Goal: Navigation & Orientation: Find specific page/section

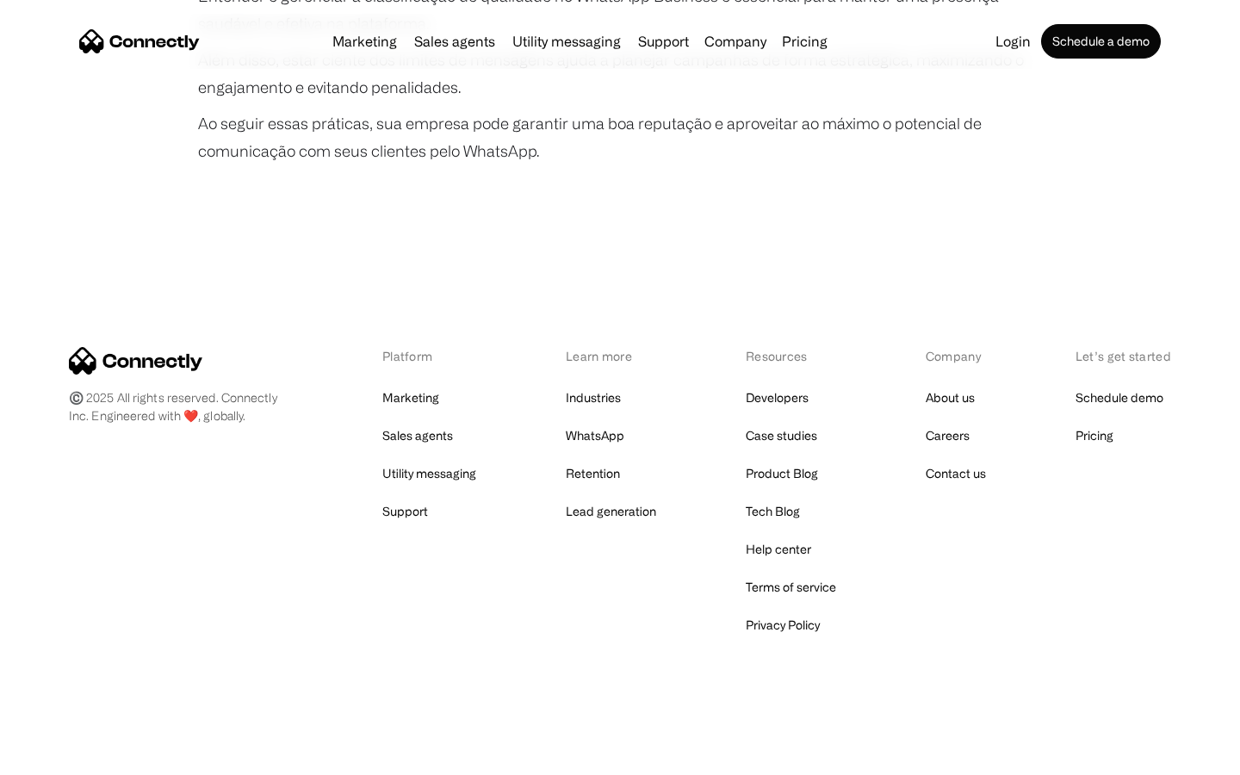
scroll to position [3225, 0]
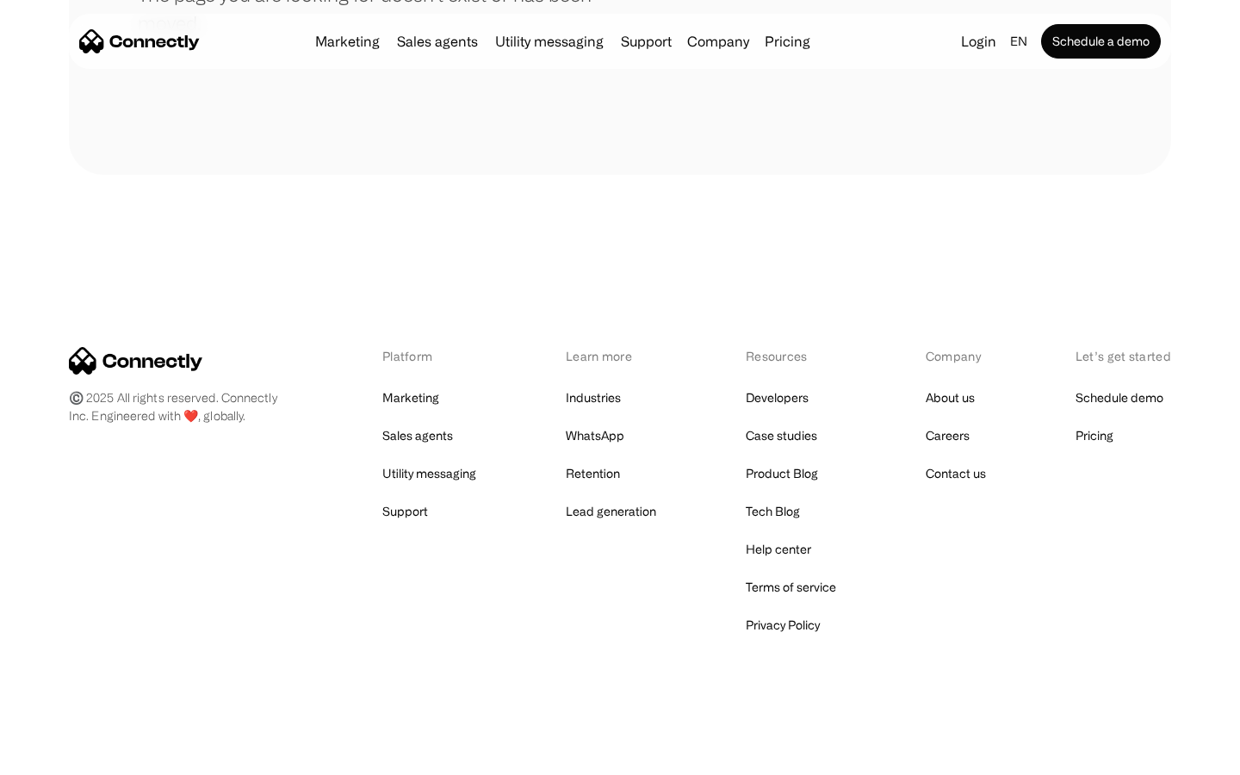
scroll to position [314, 0]
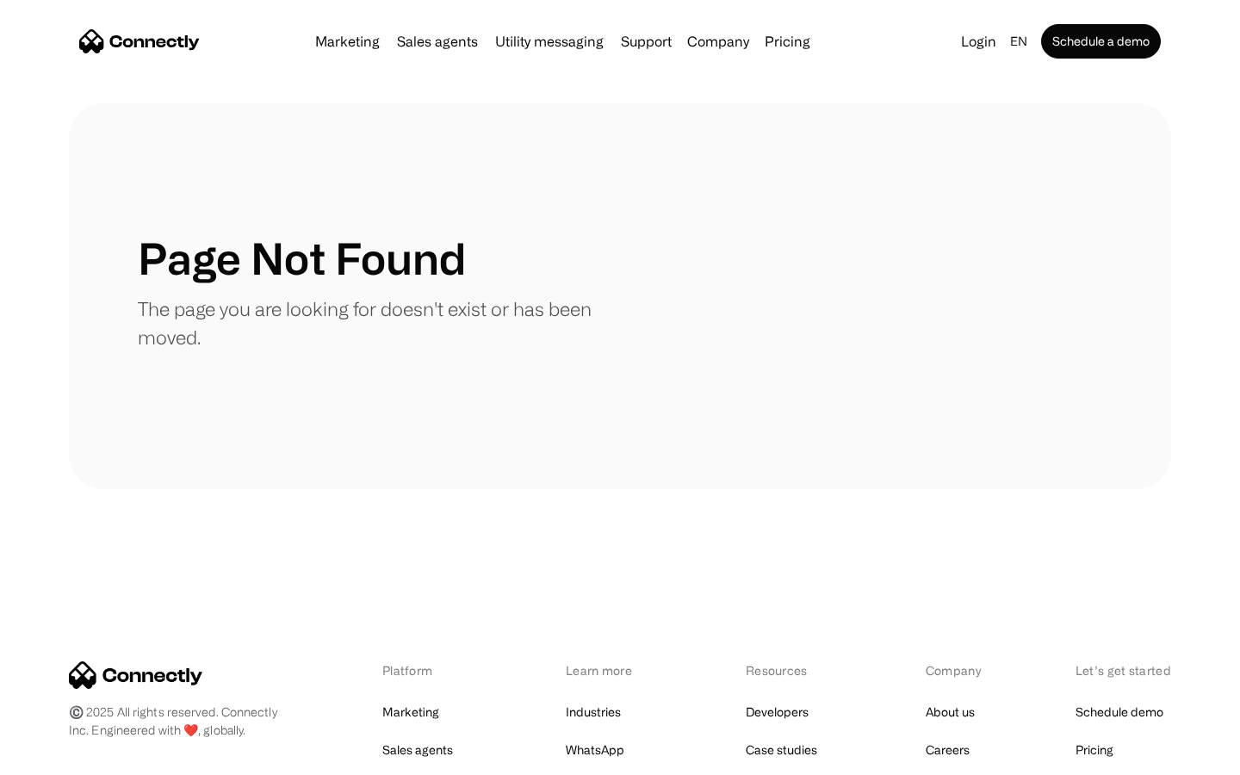
scroll to position [314, 0]
